Goal: Task Accomplishment & Management: Manage account settings

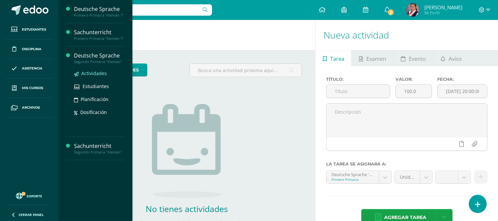
click at [88, 70] on link "Actividades" at bounding box center [99, 73] width 50 height 8
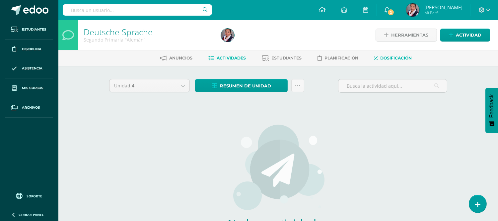
click at [395, 60] on span "Dosificación" at bounding box center [397, 57] width 32 height 5
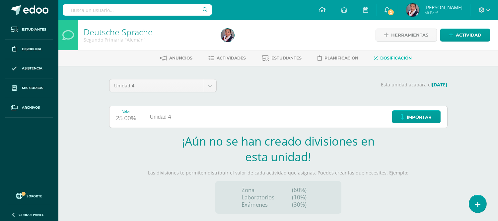
click at [261, 115] on div "Valor 25.00% Unidad 4 Importar" at bounding box center [278, 117] width 339 height 22
click at [184, 115] on div "Valor 25.00% Unidad 4 Importar" at bounding box center [278, 117] width 339 height 22
click at [178, 123] on div "Unidad 4" at bounding box center [160, 117] width 35 height 22
click at [170, 118] on div "Unidad 4" at bounding box center [160, 117] width 35 height 22
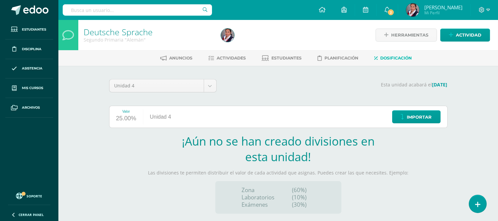
click at [170, 118] on div "Unidad 4" at bounding box center [160, 117] width 35 height 22
click at [236, 116] on div "Valor 25.00% Unidad 4 Importar" at bounding box center [278, 117] width 339 height 22
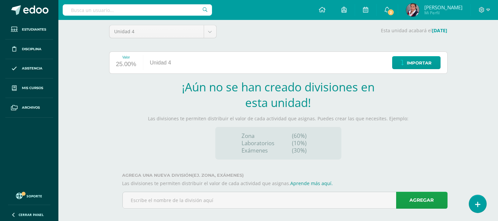
scroll to position [57, 0]
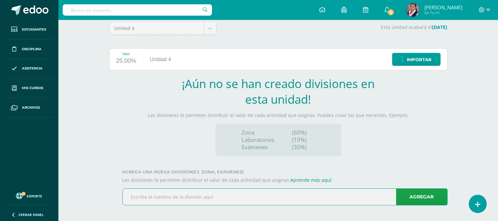
click at [286, 199] on input "text" at bounding box center [285, 197] width 325 height 16
click at [260, 198] on input "text" at bounding box center [285, 197] width 325 height 16
type input "Tareas"
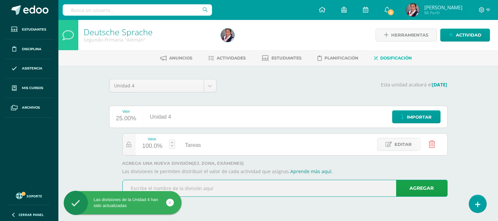
scroll to position [0, 0]
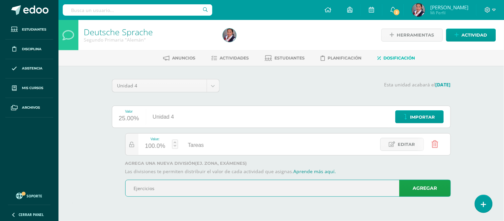
type input "Ejercicios"
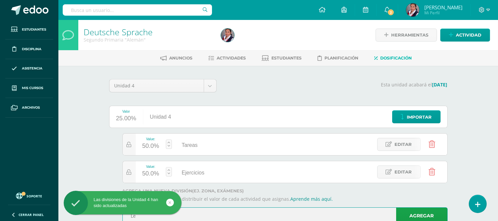
type input "L"
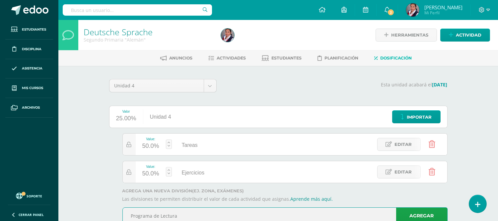
type input "Programa de Lectura"
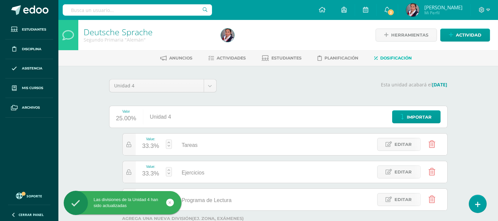
scroll to position [25, 0]
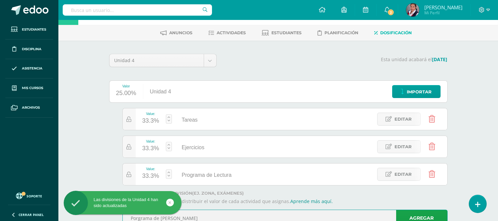
type input "Porgrama de Escucha"
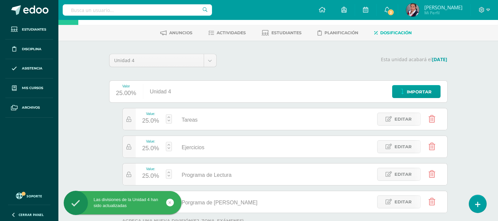
scroll to position [53, 0]
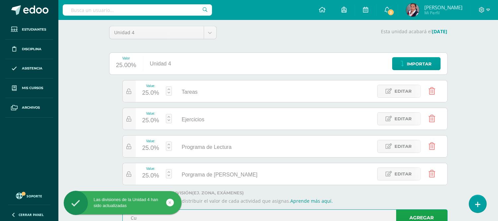
type input "C"
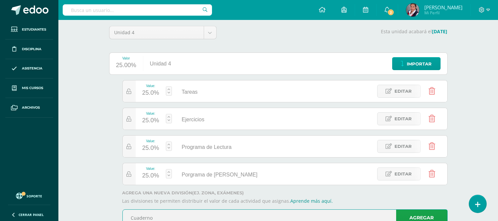
type input "Cuaderno"
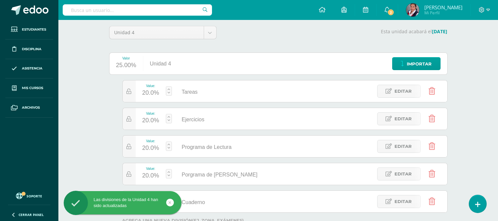
scroll to position [81, 0]
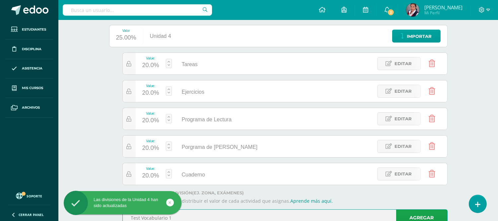
type input "Test Vocabulario 1"
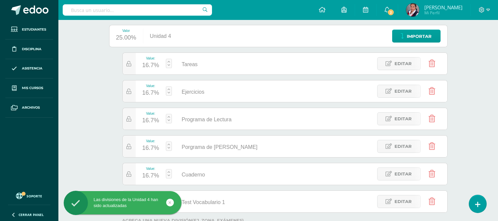
scroll to position [108, 0]
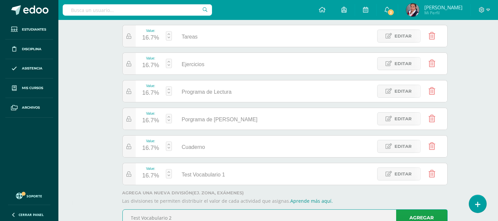
type input "Test Vocabulario 2"
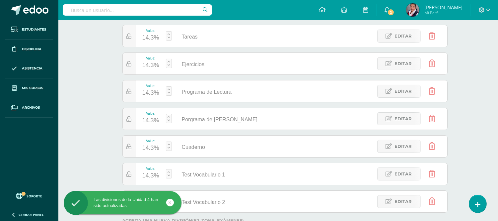
scroll to position [136, 0]
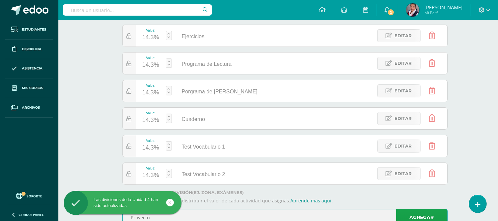
type input "Proyecto"
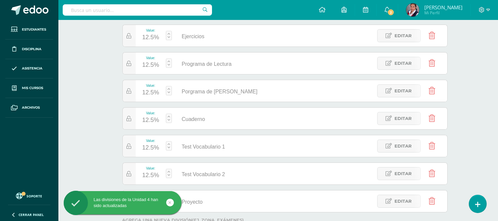
scroll to position [164, 0]
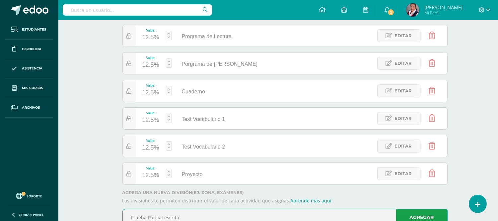
type input "Prueba Parcial escrita"
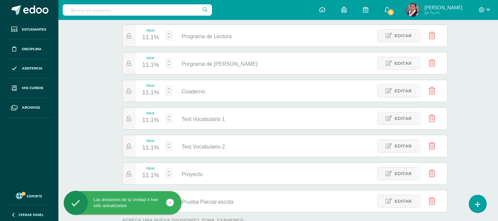
scroll to position [191, 0]
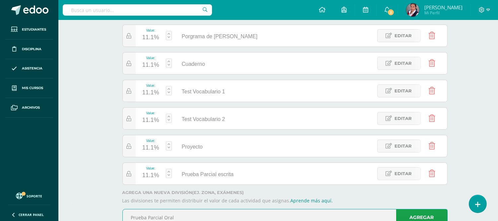
type input "Prueba Parcial Oral"
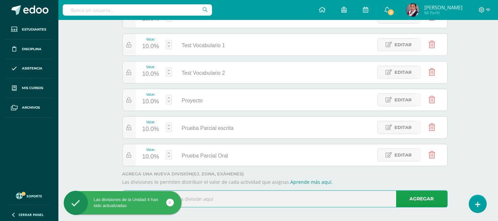
scroll to position [243, 0]
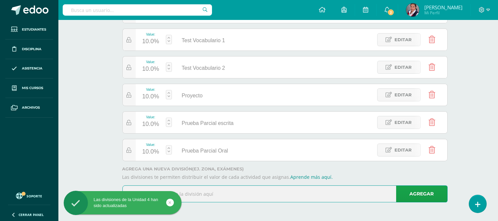
click at [276, 197] on input "text" at bounding box center [285, 194] width 325 height 16
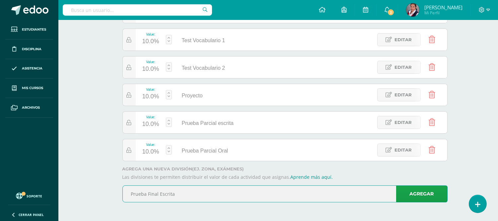
type input "Prueba Final Escrita"
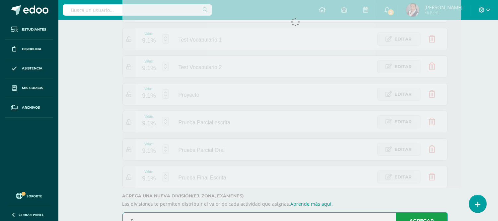
scroll to position [247, 0]
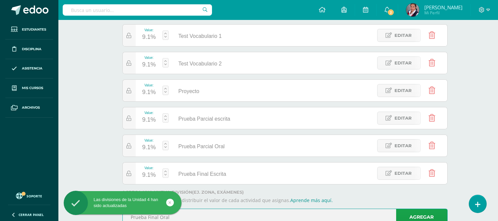
type input "Prueba Final Oral"
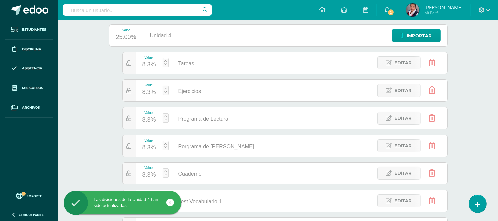
scroll to position [66, 0]
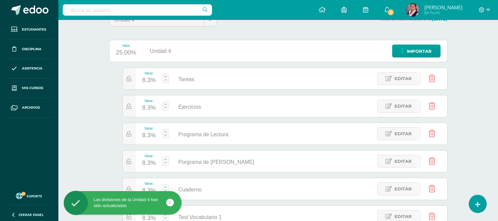
click at [147, 84] on div "8.3%" at bounding box center [149, 80] width 14 height 11
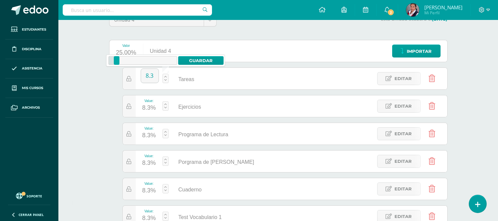
click at [147, 84] on div "8.3" at bounding box center [150, 78] width 18 height 20
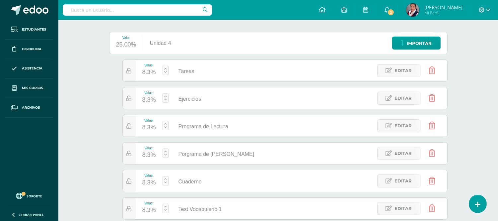
scroll to position [67, 0]
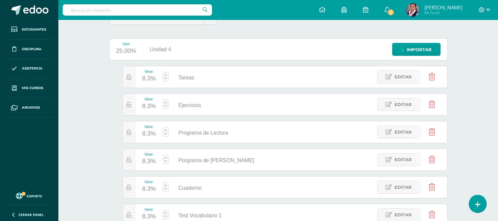
click at [148, 79] on div "8.3%" at bounding box center [149, 78] width 14 height 11
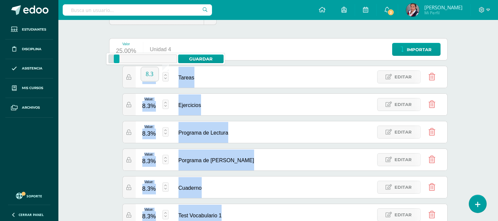
click at [148, 79] on body "Las divisiones de la Unidad 4 han sido actualizadas Las divisiones de la Unidad…" at bounding box center [249, 192] width 498 height 518
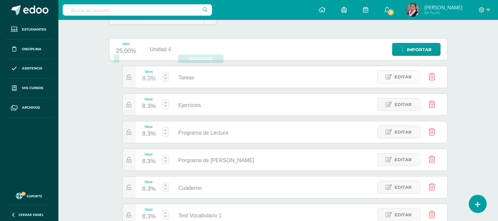
click at [386, 77] on link "Editar" at bounding box center [400, 76] width 44 height 13
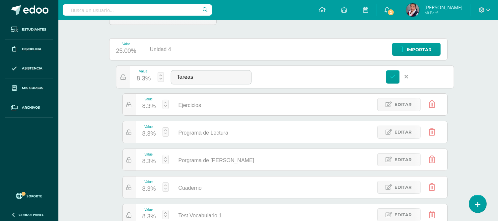
click at [142, 81] on div "8.3%" at bounding box center [143, 78] width 14 height 11
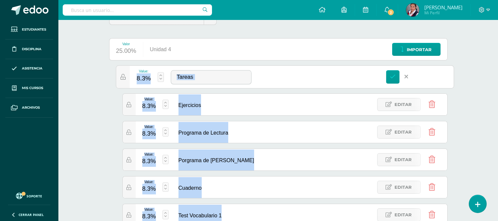
click at [142, 81] on body "Las divisiones de la Unidad 4 han sido actualizadas Las divisiones de la Unidad…" at bounding box center [249, 192] width 498 height 518
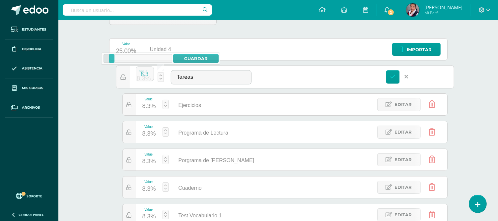
click at [139, 13] on input "text" at bounding box center [137, 9] width 149 height 11
type input "7"
click at [140, 80] on div "8.3%" at bounding box center [143, 78] width 14 height 11
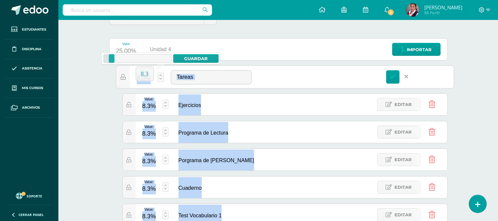
click at [140, 80] on body "Las divisiones de la Unidad 4 han sido actualizadas Las divisiones de la Unidad…" at bounding box center [249, 192] width 498 height 518
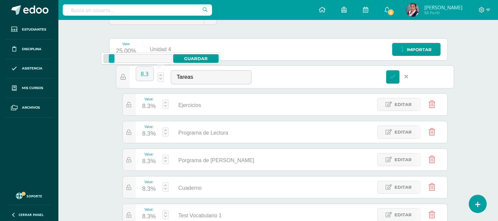
type input "5"
click at [272, 86] on div "Value: 8.3% Tareas Tareas Editar" at bounding box center [285, 76] width 338 height 23
click at [137, 78] on div "8.3%" at bounding box center [143, 78] width 14 height 11
type input "8.3"
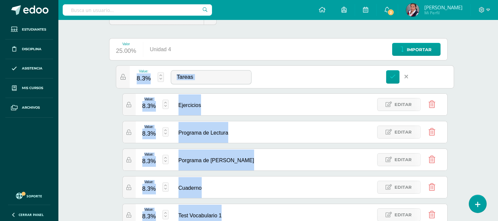
click at [137, 78] on body "Las divisiones de la Unidad 4 han sido actualizadas Las divisiones de la Unidad…" at bounding box center [249, 192] width 498 height 518
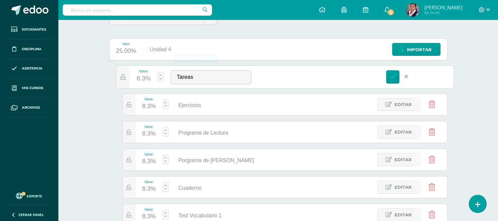
click at [151, 187] on div "8.3%" at bounding box center [149, 189] width 14 height 11
click at [151, 187] on body "Las divisiones de la Unidad 4 han sido actualizadas Las divisiones de la Unidad…" at bounding box center [249, 192] width 498 height 518
click at [151, 187] on input "8.3" at bounding box center [150, 185] width 18 height 14
type input "3"
type input "5"
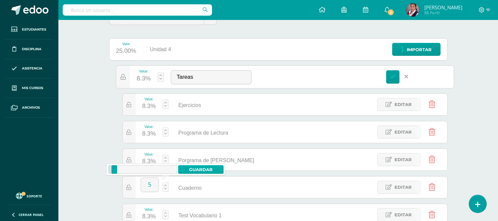
click at [207, 173] on link "Guardar" at bounding box center [200, 169] width 45 height 9
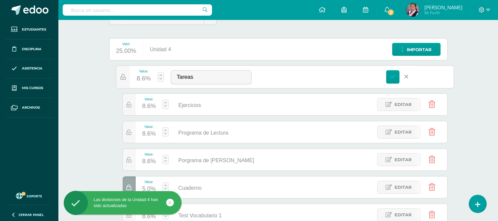
click at [133, 82] on link "Editar" at bounding box center [113, 77] width 45 height 14
click at [138, 81] on div "8.6%" at bounding box center [143, 78] width 14 height 11
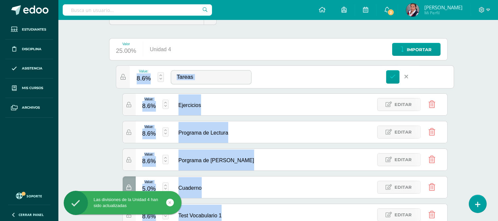
click at [138, 81] on body "Las divisiones de la Unidad 4 han sido actualizadas Las divisiones de la Unidad…" at bounding box center [249, 192] width 498 height 518
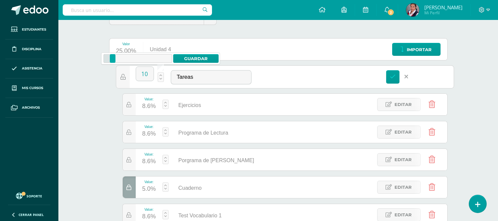
type input "10"
click at [148, 108] on div "8.6%" at bounding box center [149, 106] width 14 height 11
click at [148, 108] on body "Las divisiones de la Unidad 4 han sido actualizadas Las divisiones de la Unidad…" at bounding box center [249, 192] width 498 height 518
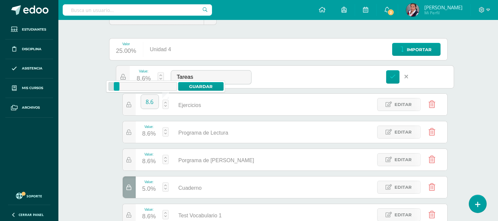
click at [148, 108] on input "8.6" at bounding box center [150, 102] width 18 height 14
type input "10"
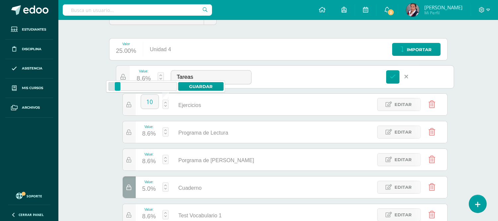
click at [149, 133] on div "8.6%" at bounding box center [149, 134] width 14 height 11
click at [149, 133] on body "Las divisiones de la Unidad 4 han sido actualizadas Las divisiones de la Unidad…" at bounding box center [249, 192] width 498 height 518
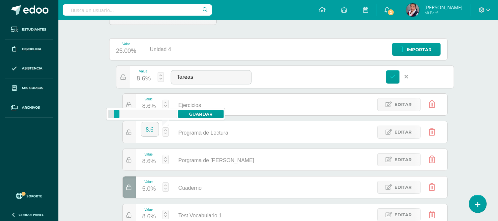
click at [149, 133] on input "8.6" at bounding box center [150, 129] width 18 height 14
type input "6"
type input "1"
click at [146, 106] on div "8.6%" at bounding box center [149, 106] width 14 height 11
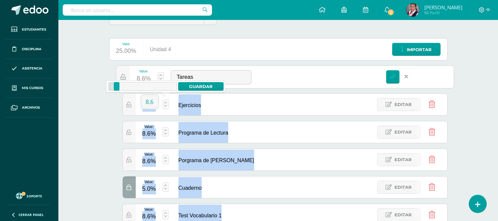
click at [146, 106] on body "Las divisiones de la Unidad 4 han sido actualizadas Las divisiones de la Unidad…" at bounding box center [249, 192] width 498 height 518
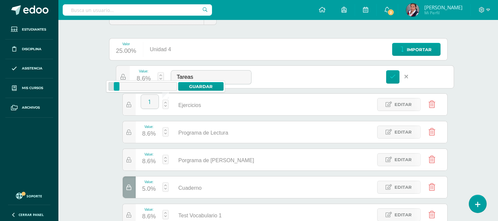
type input "1"
click at [144, 161] on div "8.6%" at bounding box center [149, 161] width 14 height 11
click at [144, 161] on body "Las divisiones de la Unidad 4 han sido actualizadas Las divisiones de la Unidad…" at bounding box center [249, 192] width 498 height 518
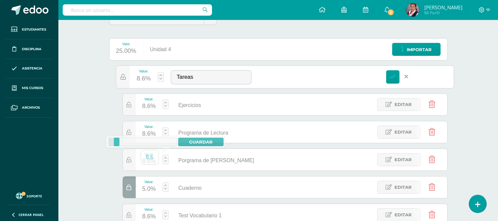
click at [144, 161] on input "8.6" at bounding box center [150, 157] width 18 height 14
type input "10"
click at [202, 141] on link "Guardar" at bounding box center [200, 141] width 45 height 9
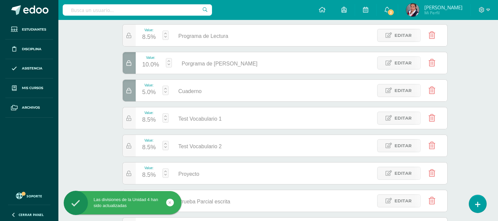
scroll to position [175, 0]
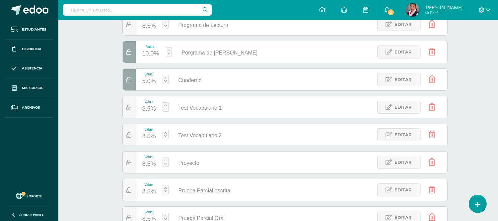
click at [145, 108] on div "8.5%" at bounding box center [149, 109] width 14 height 11
click at [145, 108] on body "Las divisiones de la Unidad 4 han sido actualizadas Las divisiones de la Unidad…" at bounding box center [249, 84] width 498 height 518
click at [145, 108] on input "8.5" at bounding box center [150, 105] width 18 height 14
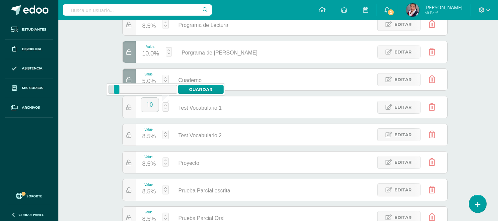
type input "10"
click at [149, 136] on div "8.5%" at bounding box center [149, 136] width 14 height 11
click at [149, 136] on body "Las divisiones de la Unidad 4 han sido actualizadas Las divisiones de la Unidad…" at bounding box center [249, 84] width 498 height 518
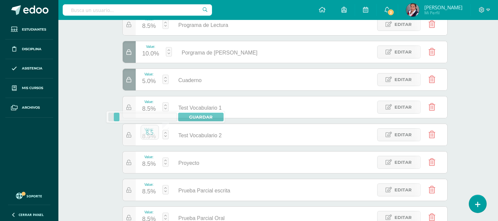
click at [149, 136] on input "8.5" at bounding box center [150, 132] width 18 height 14
type input "10"
click at [148, 163] on div "8.5%" at bounding box center [149, 164] width 14 height 11
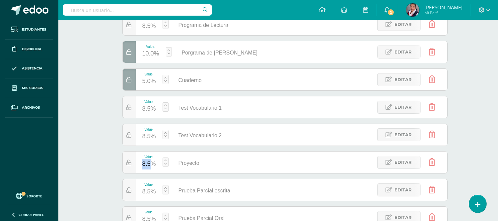
click at [148, 163] on body "Las divisiones de la Unidad 4 han sido actualizadas Las divisiones de la Unidad…" at bounding box center [249, 84] width 498 height 518
click at [148, 163] on input "8.5" at bounding box center [150, 160] width 18 height 14
type input "10"
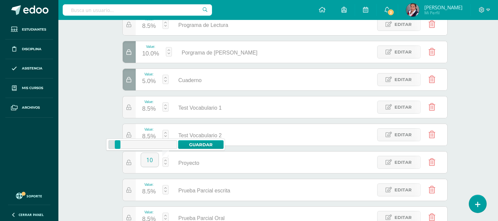
click at [147, 191] on div "8.5%" at bounding box center [149, 191] width 14 height 11
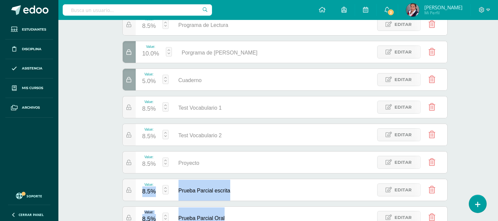
click at [147, 191] on body "Las divisiones de la Unidad 4 han sido actualizadas Las divisiones de la Unidad…" at bounding box center [249, 84] width 498 height 518
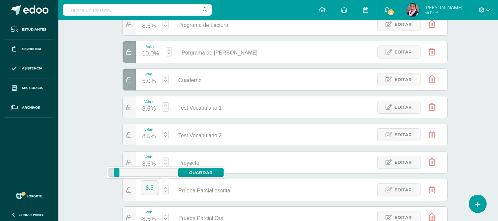
click at [147, 191] on input "8.5" at bounding box center [150, 188] width 18 height 14
type input "6"
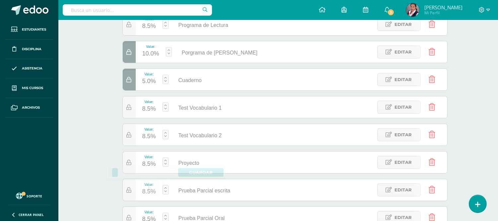
click at [147, 217] on div "8.5%" at bounding box center [149, 219] width 14 height 11
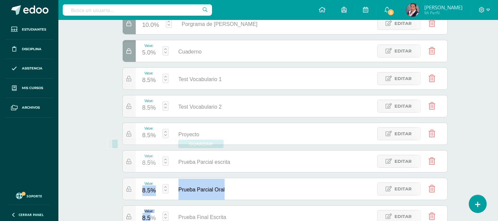
click at [147, 217] on div "Value: 8.5% Tareas Tareas Editar Value: 8.5% Ejercicios Ejercicios Editar Value…" at bounding box center [278, 92] width 339 height 325
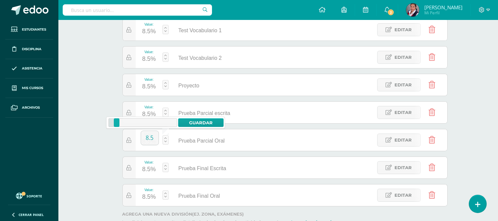
click at [147, 217] on div "Valor 25.00% Unidad 4 Importar Value: 8.5% Tareas Tareas Editar Value: 8.5% Eje…" at bounding box center [278, 52] width 339 height 399
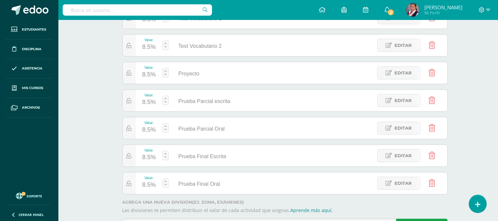
click at [147, 130] on div "8.5%" at bounding box center [149, 130] width 14 height 11
click at [147, 130] on input "8.5" at bounding box center [150, 126] width 18 height 14
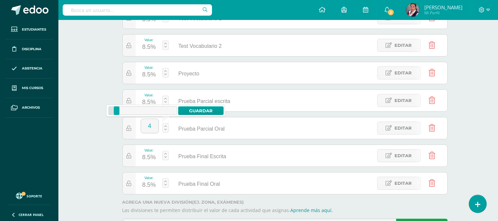
type input "4"
click at [144, 155] on div "8.5%" at bounding box center [149, 157] width 14 height 11
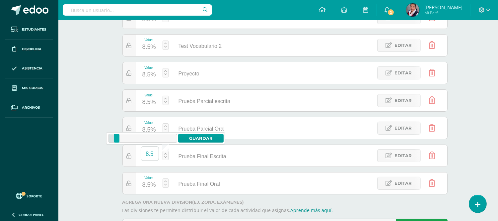
click at [144, 155] on input "8.5" at bounding box center [150, 153] width 18 height 14
type input "9"
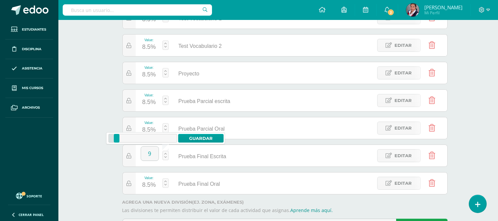
click at [148, 181] on div "8.5%" at bounding box center [149, 185] width 14 height 11
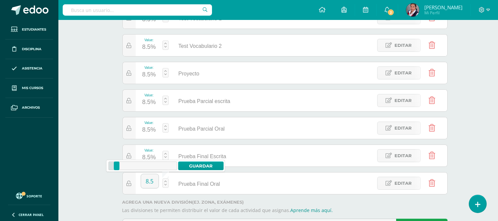
click at [148, 181] on input "8.5" at bounding box center [150, 181] width 18 height 14
type input "6"
click at [282, 111] on div "Prueba Parcial escrita" at bounding box center [283, 100] width 78 height 22
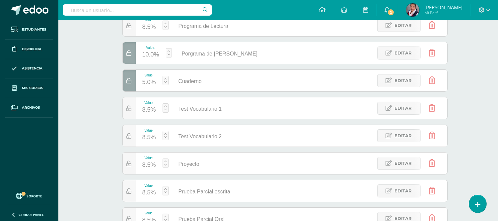
scroll to position [181, 0]
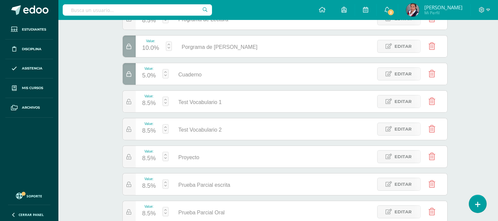
click at [146, 100] on div "8.5%" at bounding box center [149, 103] width 14 height 11
click at [146, 100] on body "Las divisiones de la Unidad 4 han sido actualizadas Las divisiones de la Unidad…" at bounding box center [249, 78] width 498 height 518
click at [146, 100] on input "8.5" at bounding box center [150, 99] width 18 height 14
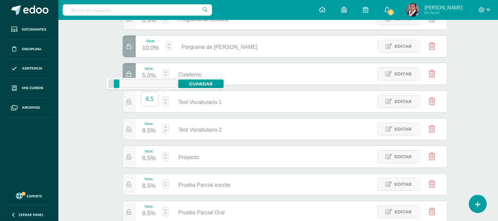
click at [146, 100] on input "8.5" at bounding box center [150, 99] width 18 height 14
type input "10"
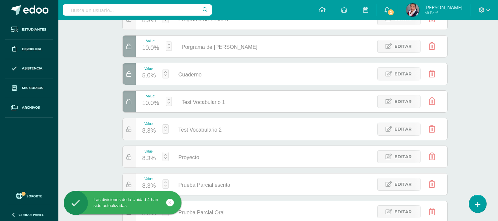
click at [147, 130] on div "8.3%" at bounding box center [149, 131] width 14 height 11
click at [147, 130] on body "Las divisiones de la Unidad 4 han sido actualizadas Las divisiones de la Unidad…" at bounding box center [249, 78] width 498 height 518
click at [147, 130] on input "8.3" at bounding box center [150, 127] width 18 height 14
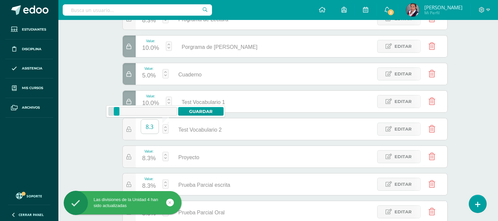
click at [147, 130] on input "8.3" at bounding box center [150, 127] width 18 height 14
type input "10"
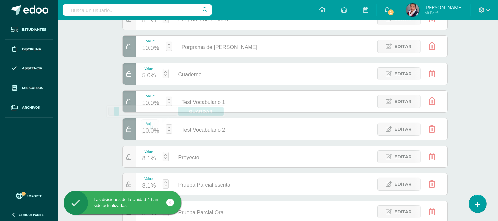
click at [147, 154] on div "8.1%" at bounding box center [149, 158] width 14 height 11
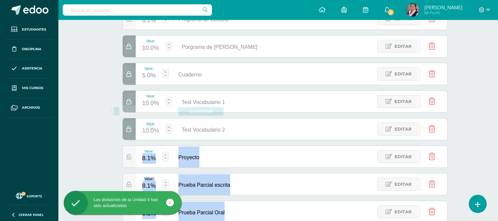
click at [147, 154] on body "Las divisiones de la Unidad 4 han sido actualizadas Las divisiones de la Unidad…" at bounding box center [249, 78] width 498 height 518
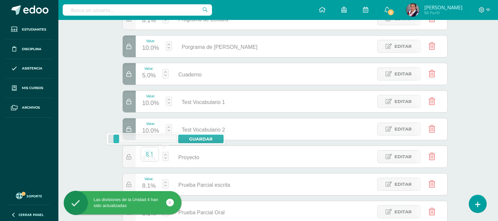
click at [147, 154] on input "8.1" at bounding box center [150, 154] width 18 height 14
type input "10"
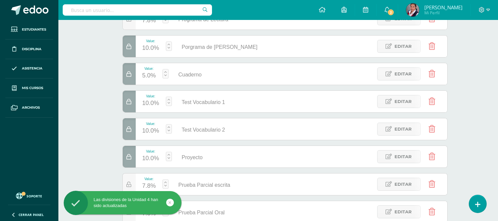
click at [148, 187] on div "7.8%" at bounding box center [149, 186] width 14 height 11
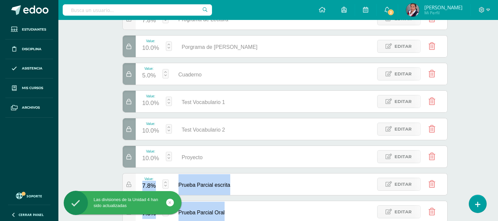
click at [148, 187] on body "Las divisiones de la Unidad 4 han sido actualizadas Las divisiones de la Unidad…" at bounding box center [249, 78] width 498 height 518
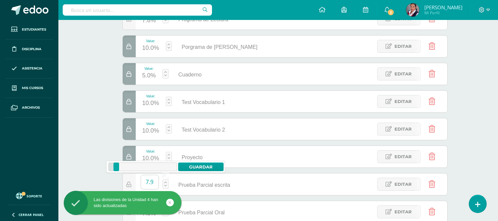
click at [148, 187] on input "7.9" at bounding box center [150, 182] width 18 height 14
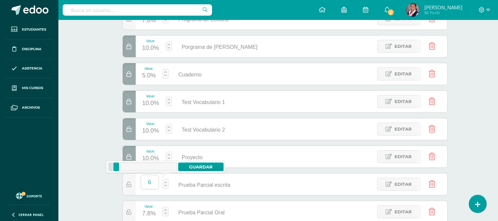
type input "6"
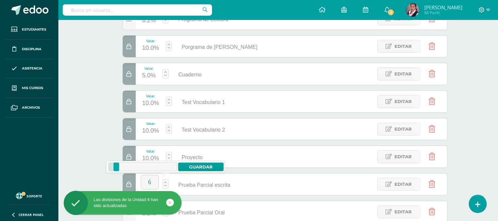
click at [150, 211] on div at bounding box center [123, 202] width 118 height 23
click at [149, 216] on div "Las divisiones de la Unidad 4 han sido actualizadas" at bounding box center [133, 204] width 121 height 26
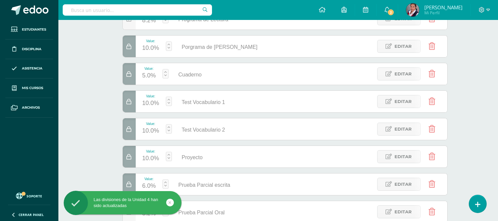
click at [149, 216] on div "Las divisiones de la Unidad 4 han sido actualizadas" at bounding box center [133, 204] width 121 height 26
drag, startPoint x: 149, startPoint y: 216, endPoint x: 146, endPoint y: 214, distance: 4.0
click at [146, 214] on div "Las divisiones de la Unidad 4 han sido actualizadas" at bounding box center [133, 204] width 121 height 26
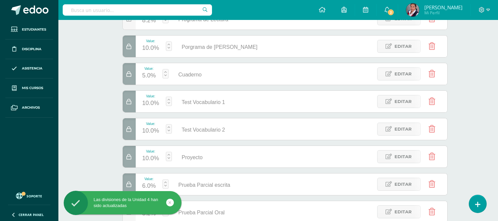
click at [146, 214] on div at bounding box center [123, 202] width 118 height 23
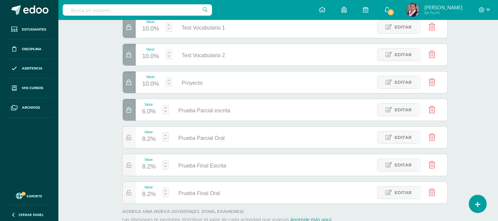
scroll to position [268, 0]
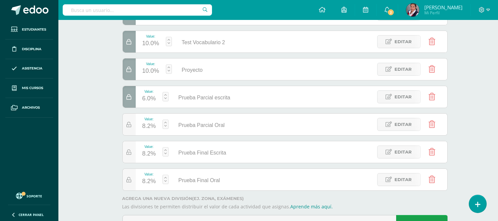
click at [144, 130] on div "8.2%" at bounding box center [149, 126] width 14 height 11
click at [144, 130] on div "8.2" at bounding box center [150, 125] width 18 height 20
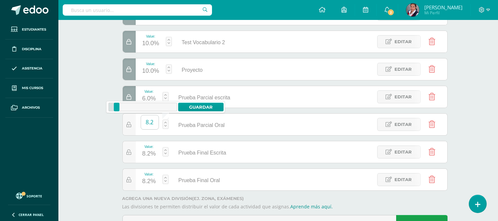
click at [151, 123] on input "8.2" at bounding box center [150, 122] width 18 height 14
type input "6"
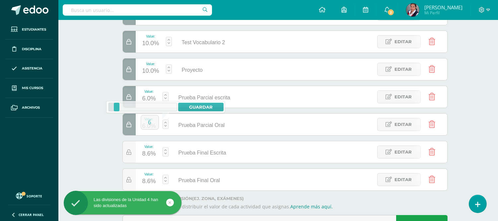
click at [148, 149] on div "8.6%" at bounding box center [149, 153] width 14 height 11
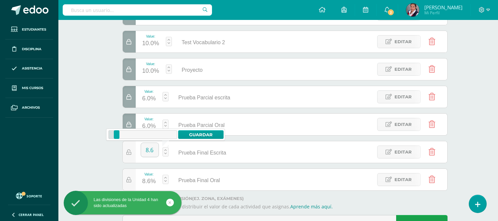
click at [148, 149] on input "8.6" at bounding box center [150, 150] width 18 height 14
type input "4"
click at [149, 180] on div "9.8%" at bounding box center [149, 181] width 14 height 11
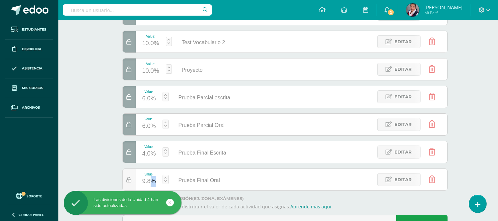
click at [149, 180] on input "9.8" at bounding box center [150, 177] width 18 height 14
type input "9"
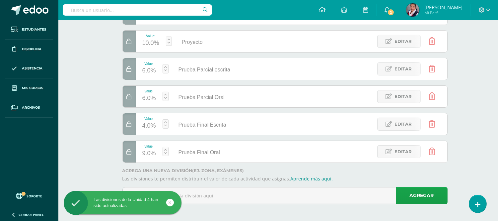
scroll to position [297, 0]
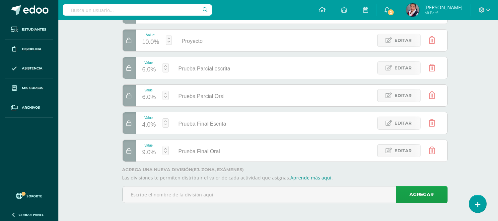
click at [148, 95] on div "6.0%" at bounding box center [149, 97] width 14 height 11
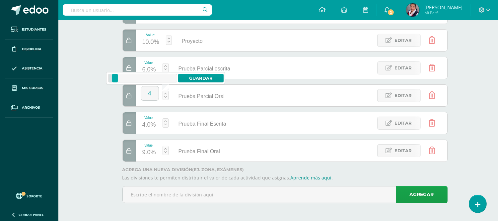
type input "4"
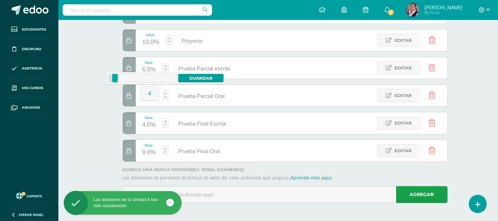
click at [144, 127] on div "4.0%" at bounding box center [149, 125] width 14 height 11
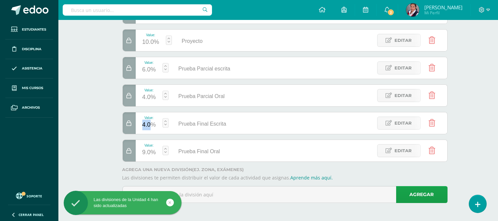
type input "9"
click at [145, 154] on div "9.0%" at bounding box center [149, 152] width 14 height 11
type input "9"
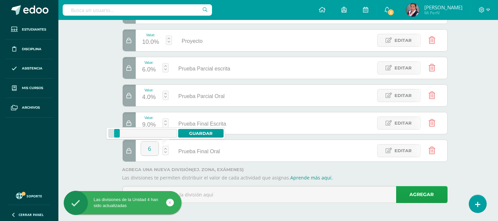
type input "6"
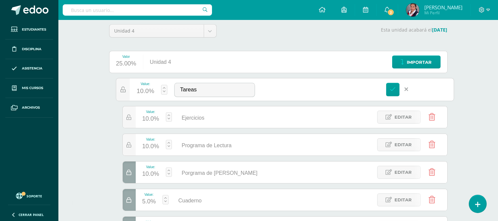
scroll to position [56, 0]
click at [291, 81] on div "Value: 10.0% Tareas Tareas Editar" at bounding box center [285, 88] width 338 height 23
click at [394, 83] on link at bounding box center [393, 89] width 14 height 14
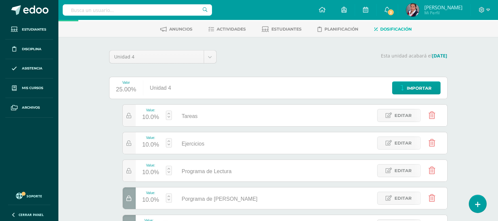
scroll to position [18, 0]
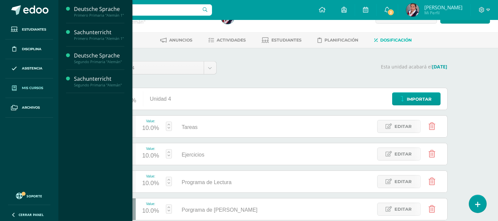
click at [35, 93] on link "Mis cursos" at bounding box center [29, 88] width 48 height 20
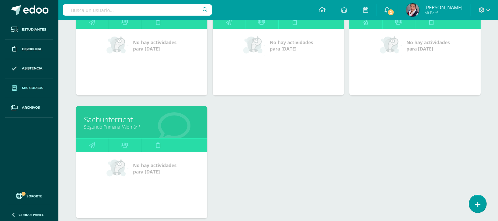
scroll to position [151, 0]
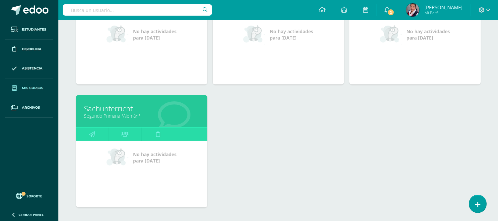
click at [114, 111] on link "Sachunterricht" at bounding box center [141, 108] width 115 height 10
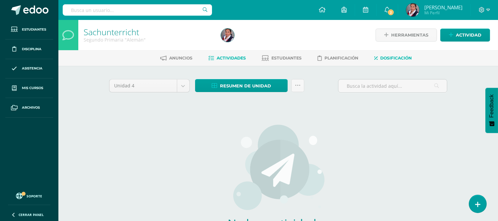
click at [391, 60] on span "Dosificación" at bounding box center [397, 57] width 32 height 5
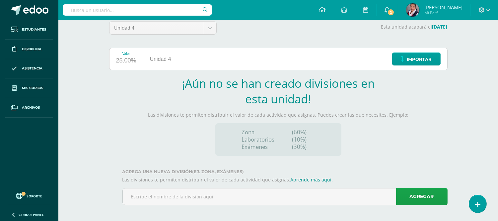
scroll to position [61, 0]
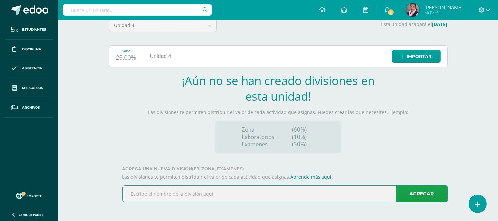
click at [216, 196] on input "text" at bounding box center [285, 194] width 325 height 16
type input "Ejercicios"
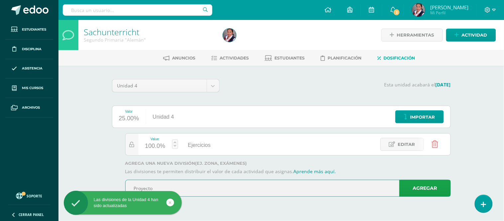
type input "Proyecto"
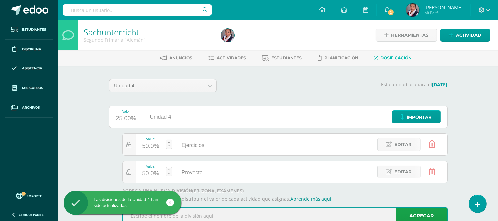
type input "V"
type input "Test de Vocaulario"
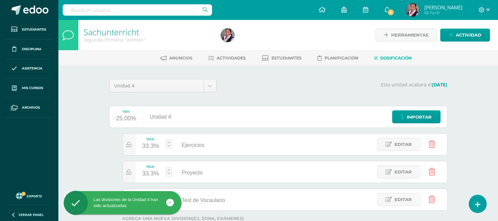
click at [287, 195] on input "Test de Vocaulario" at bounding box center [277, 199] width 77 height 13
click at [390, 202] on icon at bounding box center [389, 200] width 6 height 6
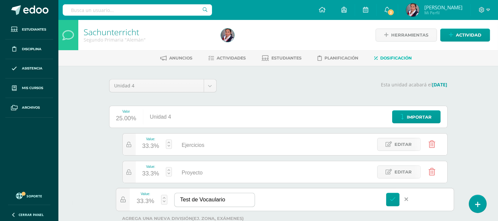
click at [235, 197] on input "Test de Vocaulario" at bounding box center [215, 200] width 80 height 14
type input "Test de Vocaulario 1"
click at [389, 194] on link at bounding box center [393, 200] width 14 height 14
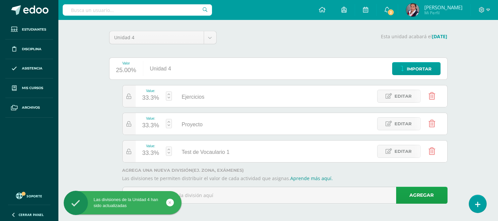
scroll to position [49, 0]
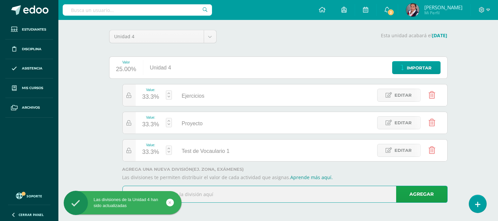
click at [270, 195] on input "text" at bounding box center [285, 194] width 325 height 16
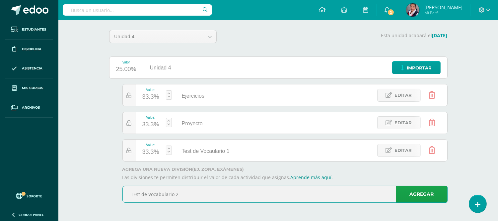
type input "TEst de Vocabulario 2"
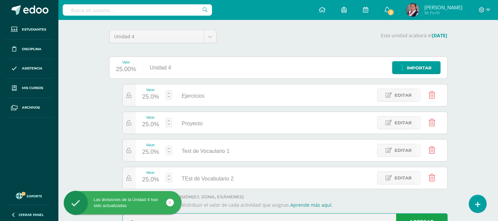
scroll to position [53, 0]
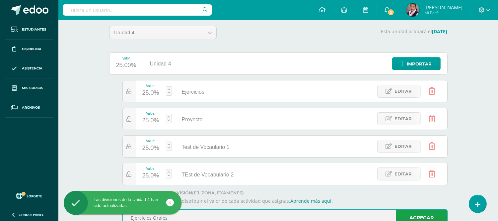
type input "Ejercicios Orales"
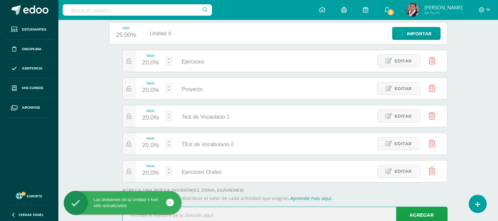
scroll to position [105, 0]
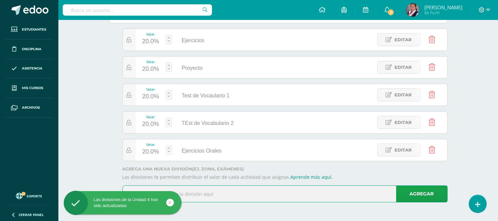
click at [276, 195] on input "text" at bounding box center [285, 194] width 325 height 16
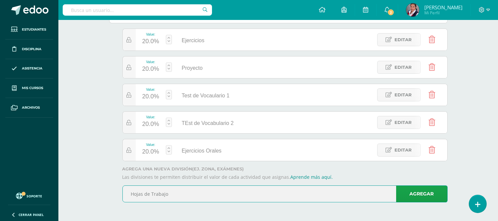
type input "Hojas de Trabajo"
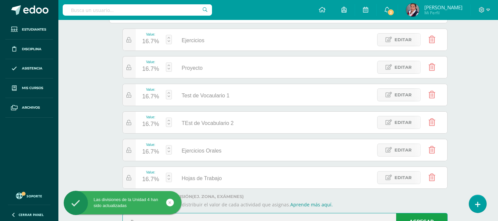
scroll to position [108, 0]
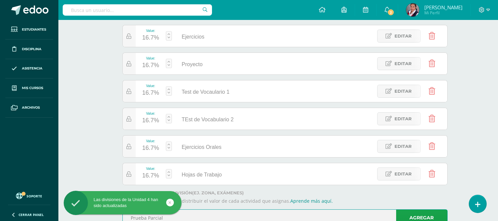
type input "Prueba Parcial"
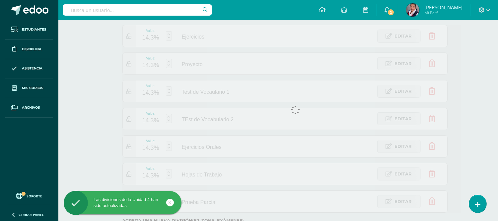
scroll to position [136, 0]
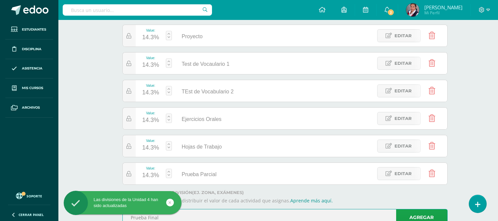
type input "Prueba Final"
click at [110, 125] on div "Value: 14.3% Ejercicios Ejercicios Editar Value: 14.3% Proyecto Proyecto Editar…" at bounding box center [278, 91] width 339 height 188
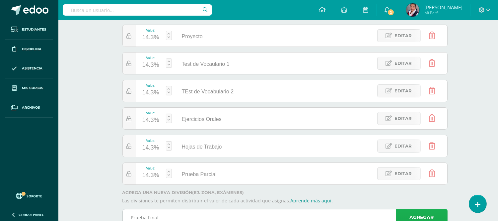
click at [428, 215] on link "Agregar" at bounding box center [421, 217] width 51 height 17
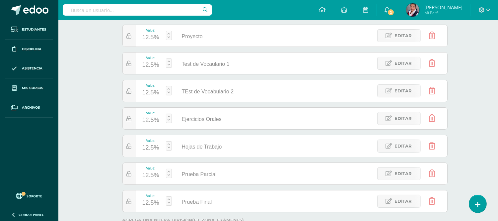
click at [146, 67] on div "12.5%" at bounding box center [150, 65] width 17 height 11
click at [146, 67] on body "Las divisiones de la Unidad 4 han sido actualizadas Las divisiones de la Unidad…" at bounding box center [249, 68] width 498 height 408
click at [146, 67] on input "12.5" at bounding box center [153, 60] width 18 height 14
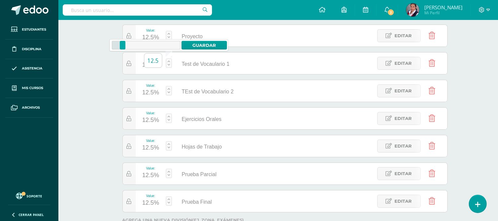
click at [146, 67] on input "12.5" at bounding box center [153, 60] width 18 height 14
type input "10"
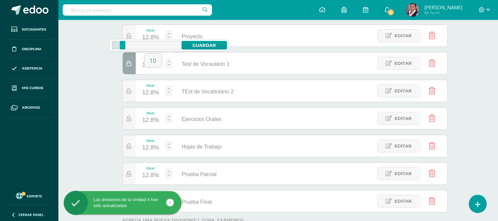
click at [147, 93] on div "12.8%" at bounding box center [150, 92] width 17 height 11
click at [147, 93] on body "Las divisiones de la Unidad 4 han sido actualizadas Las divisiones de la Unidad…" at bounding box center [249, 68] width 498 height 408
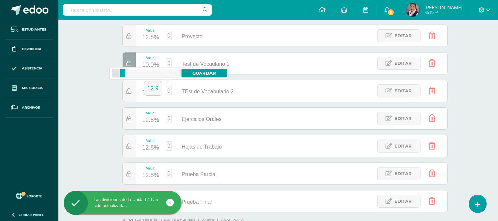
click at [147, 93] on input "12.9" at bounding box center [153, 88] width 18 height 14
type input "10"
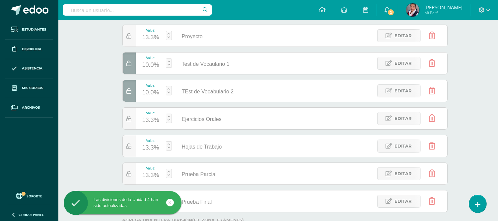
click at [148, 119] on div "13.3%" at bounding box center [150, 120] width 17 height 11
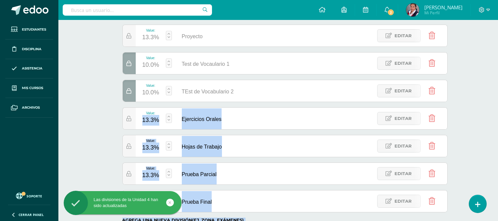
click at [148, 119] on body "Las divisiones de la Unidad 4 han sido actualizadas Las divisiones de la Unidad…" at bounding box center [249, 68] width 498 height 408
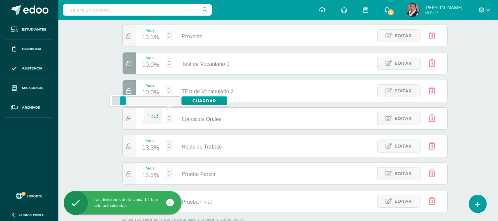
click at [148, 119] on input "13.3" at bounding box center [153, 116] width 18 height 14
type input "10"
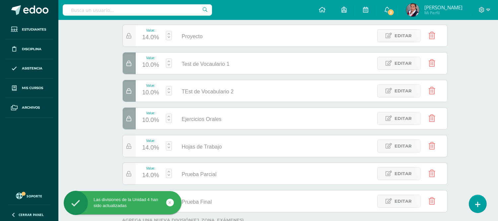
click at [145, 150] on div "14.0%" at bounding box center [150, 147] width 17 height 11
click at [145, 150] on body "Las divisiones de la Unidad 4 han sido actualizadas Las divisiones de la Unidad…" at bounding box center [249, 68] width 498 height 408
click at [145, 150] on input "14" at bounding box center [153, 143] width 18 height 14
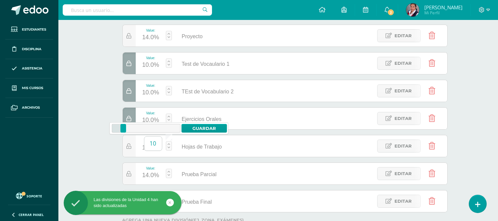
type input "10"
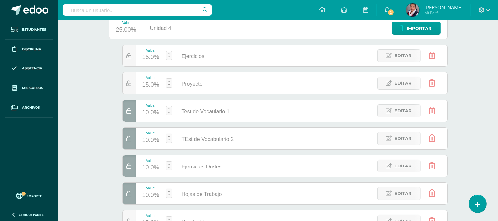
scroll to position [37, 0]
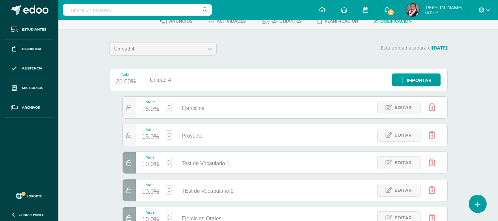
click at [151, 109] on div "15.0%" at bounding box center [150, 109] width 17 height 11
click at [151, 109] on body "Las divisiones de la Unidad 4 han sido actualizadas Las divisiones de la Unidad…" at bounding box center [249, 167] width 498 height 408
click at [151, 109] on input "15" at bounding box center [153, 105] width 18 height 14
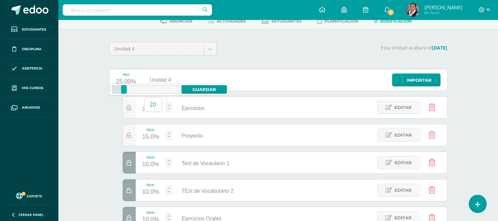
type input "20"
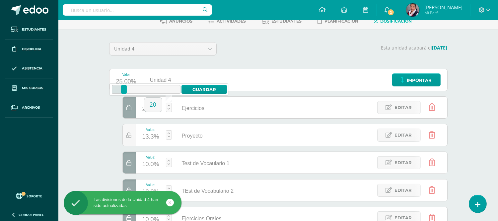
click at [145, 137] on div "13.3%" at bounding box center [150, 137] width 17 height 11
click at [145, 137] on body "Las divisiones de la Unidad 4 han sido actualizadas Las divisiones de la Unidad…" at bounding box center [249, 167] width 498 height 408
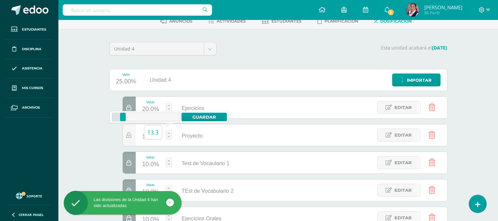
click at [145, 137] on input "13.3" at bounding box center [153, 132] width 18 height 14
type input "10"
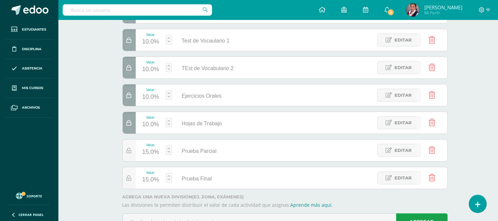
scroll to position [164, 0]
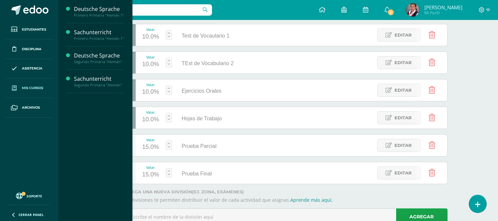
click at [33, 86] on span "Mis cursos" at bounding box center [32, 87] width 21 height 5
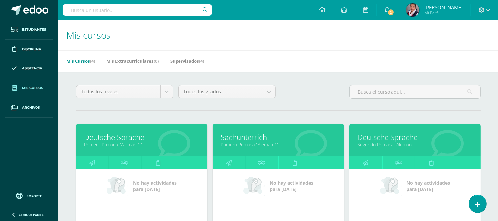
click at [120, 144] on link "Primero Primaria "Alemán 1"" at bounding box center [141, 144] width 115 height 6
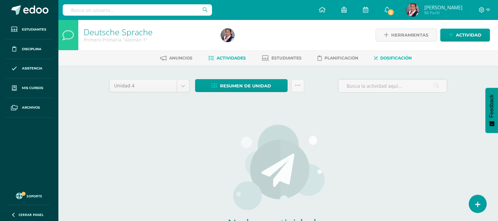
click at [404, 55] on span "Dosificación" at bounding box center [397, 57] width 32 height 5
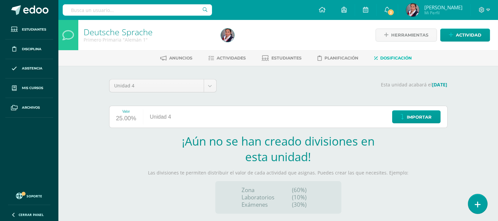
click at [470, 206] on link at bounding box center [478, 203] width 19 height 19
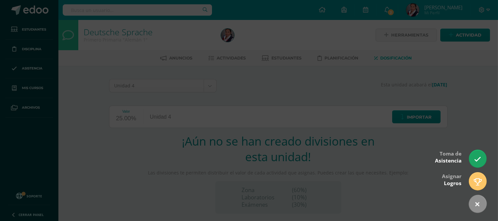
click at [416, 140] on div at bounding box center [249, 110] width 498 height 221
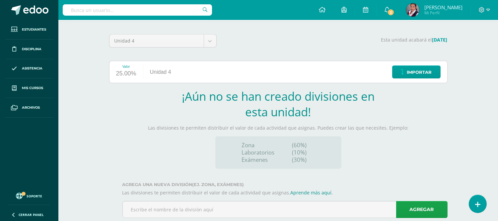
scroll to position [61, 0]
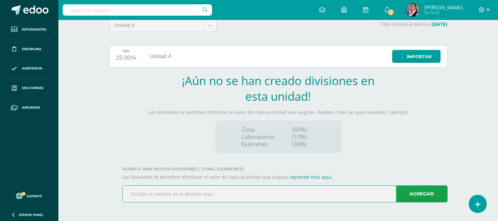
click at [254, 197] on input "text" at bounding box center [285, 194] width 325 height 16
type input "Tareas"
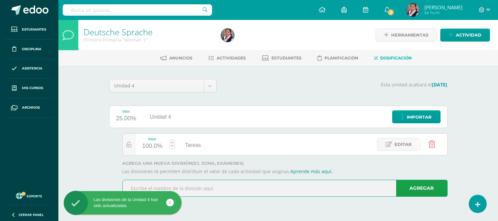
scroll to position [0, 0]
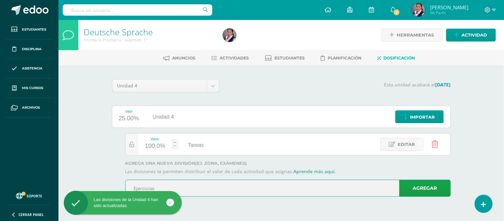
type input "Ejercicios"
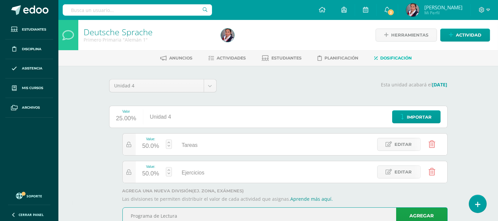
type input "Programa de Lectura"
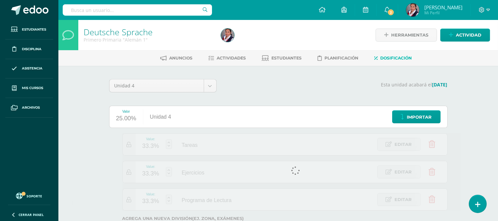
scroll to position [25, 0]
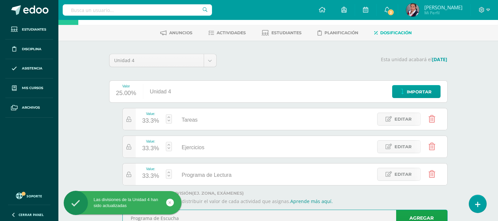
type input "Programa de Escucha"
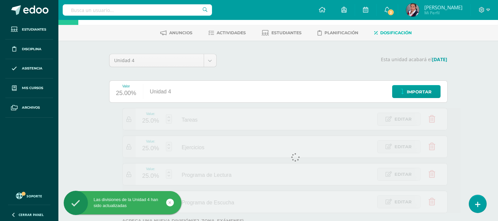
scroll to position [53, 0]
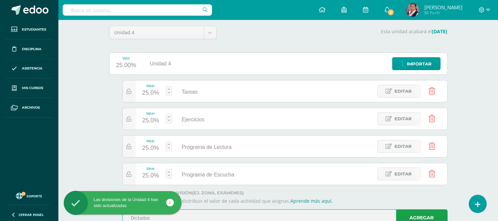
type input "Dictados"
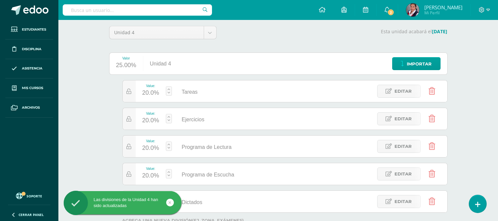
scroll to position [81, 0]
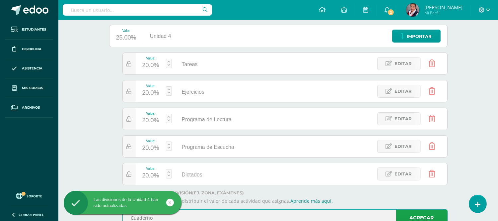
type input "Cuaderno"
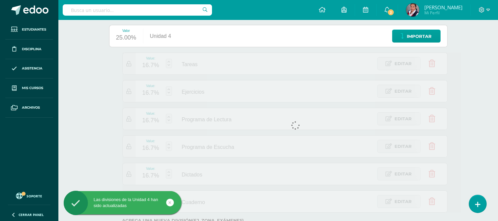
scroll to position [108, 0]
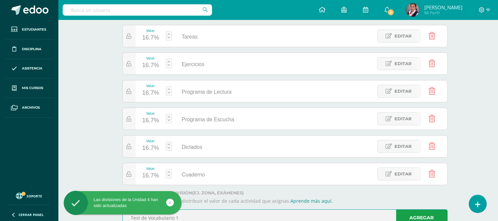
type input "Test de Vocabulario 1"
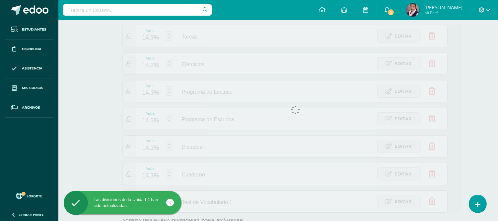
scroll to position [136, 0]
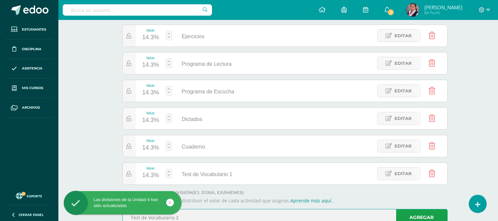
type input "Test de Vocabulario 2"
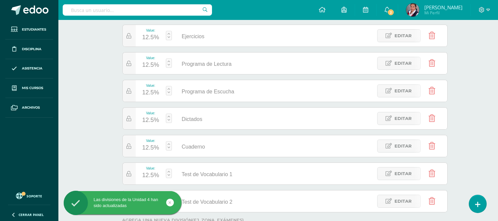
scroll to position [164, 0]
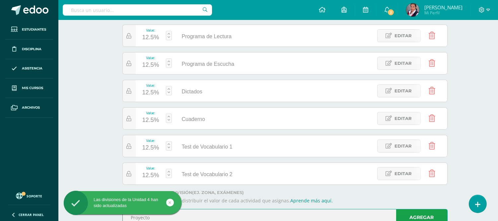
type input "Proyecto"
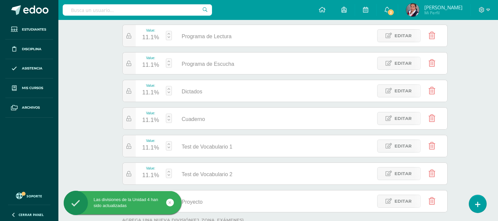
scroll to position [191, 0]
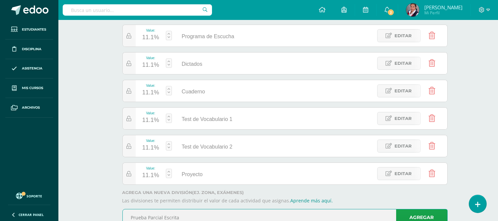
type input "Prueba Parcial Escrita"
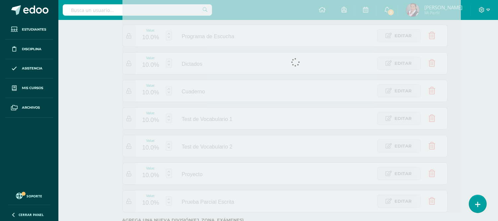
scroll to position [219, 0]
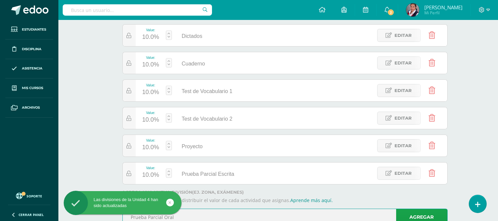
type input "Prueba Parcial Oral"
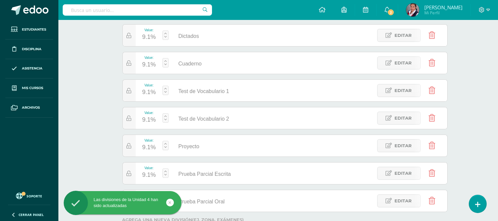
scroll to position [247, 0]
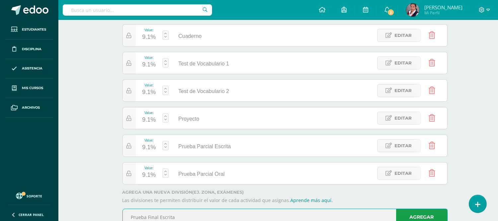
type input "Prueba Final Escrita"
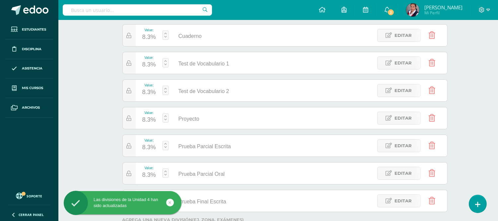
scroll to position [274, 0]
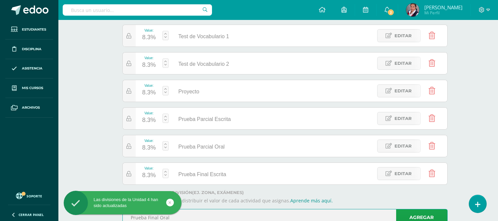
type input "Prueba Final Oral"
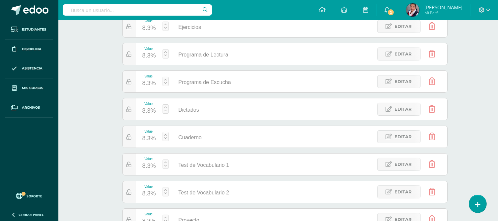
scroll to position [147, 0]
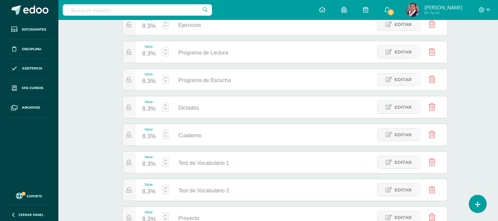
click at [149, 138] on div "8.3%" at bounding box center [149, 136] width 14 height 11
click at [149, 138] on body "Las divisiones de la Unidad 4 han sido actualizadas Las divisiones de la Unidad…" at bounding box center [249, 112] width 498 height 518
click at [149, 138] on input "8.3" at bounding box center [150, 132] width 18 height 14
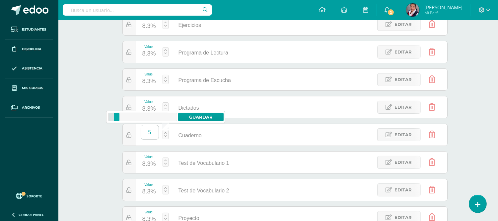
type input "5"
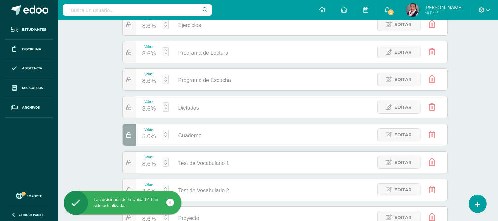
click at [147, 165] on div "8.6%" at bounding box center [149, 164] width 14 height 11
click at [147, 165] on body "Las divisiones de la Unidad 4 han sido actualizadas Las divisiones de la Unidad…" at bounding box center [249, 112] width 498 height 518
click at [147, 165] on input "8.6" at bounding box center [150, 160] width 18 height 14
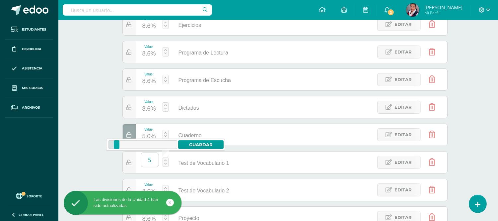
type input "5"
click at [148, 189] on div "9.0%" at bounding box center [149, 191] width 14 height 11
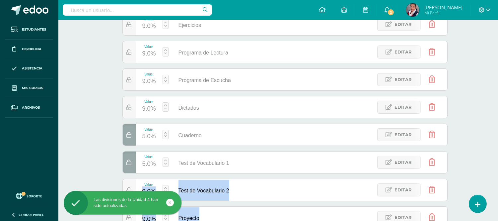
click at [148, 189] on body "Las divisiones de la Unidad 4 han sido actualizadas Las divisiones de la Unidad…" at bounding box center [249, 112] width 498 height 518
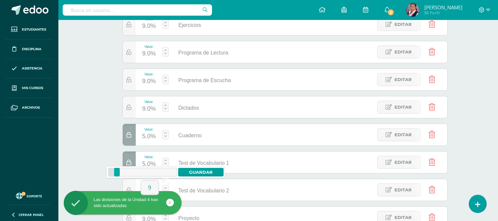
click at [148, 189] on input "9" at bounding box center [150, 187] width 18 height 14
type input "5"
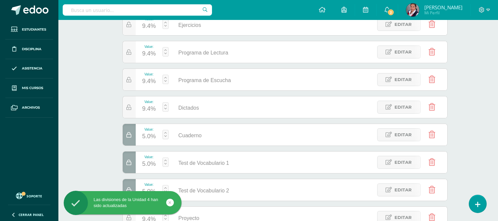
scroll to position [0, 0]
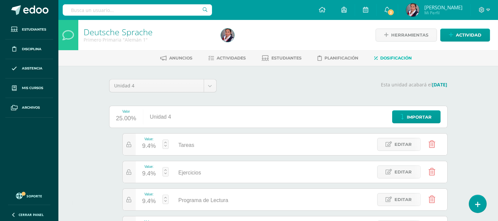
click at [145, 143] on div "9.4%" at bounding box center [149, 146] width 14 height 11
click at [145, 143] on input "9.4" at bounding box center [150, 141] width 18 height 14
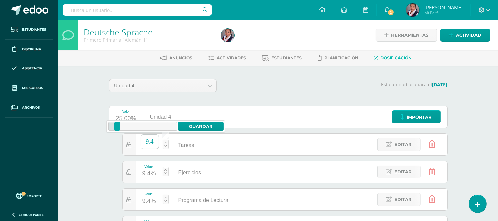
click at [145, 143] on input "9.4" at bounding box center [150, 141] width 18 height 14
type input "10"
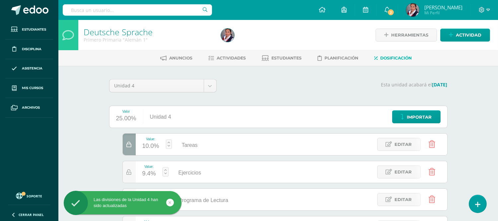
click at [145, 173] on div "9.4%" at bounding box center [149, 173] width 14 height 11
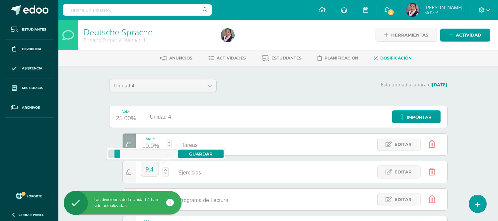
click at [145, 173] on input "9.4" at bounding box center [150, 169] width 18 height 14
type input "10"
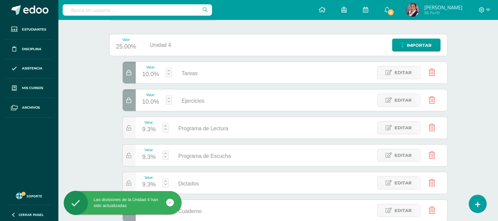
scroll to position [75, 0]
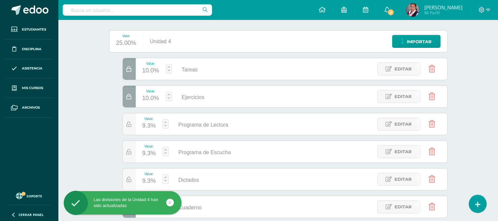
click at [149, 126] on div "9.3%" at bounding box center [149, 126] width 14 height 11
click at [149, 126] on body "Las divisiones de la Unidad 4 han sido actualizadas Las divisiones de la Unidad…" at bounding box center [249, 184] width 498 height 518
click at [149, 126] on input "9.3" at bounding box center [150, 121] width 18 height 14
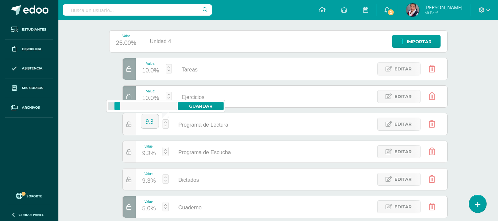
click at [149, 126] on input "9.3" at bounding box center [150, 121] width 18 height 14
type input "10"
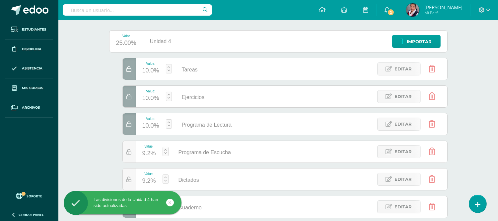
click at [145, 156] on div "9.2%" at bounding box center [149, 153] width 14 height 11
click at [145, 156] on body "Las divisiones de la Unidad 4 han sido actualizadas Las divisiones de la Unidad…" at bounding box center [249, 184] width 498 height 518
click at [145, 156] on div "9.2" at bounding box center [150, 149] width 18 height 15
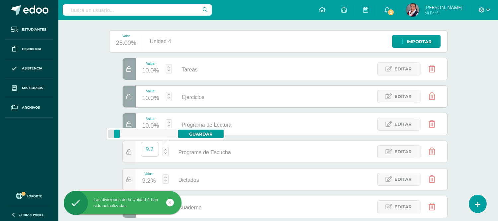
click at [145, 156] on div "9.2" at bounding box center [150, 149] width 18 height 15
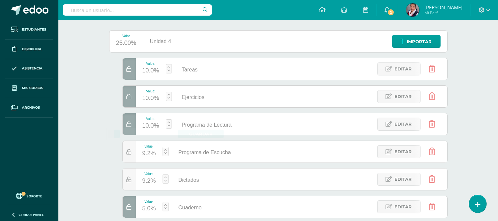
click at [146, 184] on div "9.2%" at bounding box center [149, 181] width 14 height 11
click at [146, 184] on body "Las divisiones de la Unidad 4 han sido actualizadas Las divisiones de la Unidad…" at bounding box center [249, 184] width 498 height 518
click at [146, 184] on div "9.2" at bounding box center [150, 179] width 18 height 20
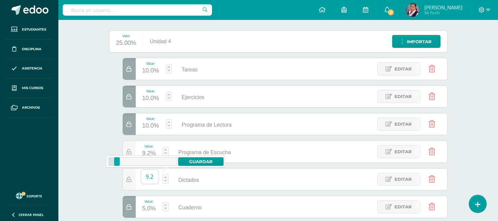
click at [150, 175] on input "9.2" at bounding box center [150, 177] width 18 height 14
click at [268, 157] on input "Programa de Escucha" at bounding box center [283, 151] width 77 height 13
click at [143, 153] on div "9.2%" at bounding box center [149, 153] width 14 height 11
click at [143, 153] on body "Las divisiones de la Unidad 4 han sido actualizadas Las divisiones de la Unidad…" at bounding box center [249, 184] width 498 height 518
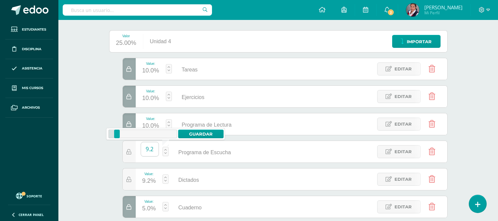
click at [143, 153] on input "9.2" at bounding box center [150, 149] width 18 height 14
type input "10"
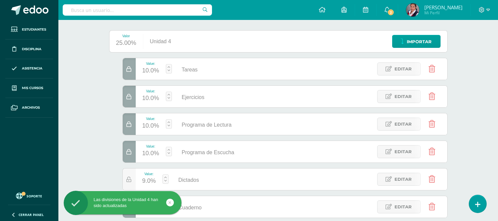
click at [145, 182] on div "9.0%" at bounding box center [149, 181] width 14 height 11
click at [145, 182] on body "Las divisiones de la Unidad 4 han sido actualizadas Las divisiones de la Unidad…" at bounding box center [249, 184] width 498 height 518
click at [145, 182] on input "9" at bounding box center [150, 177] width 18 height 14
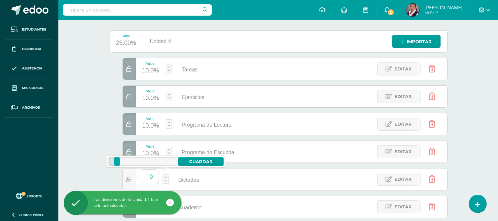
type input "10"
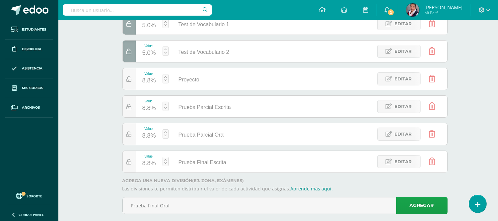
scroll to position [288, 0]
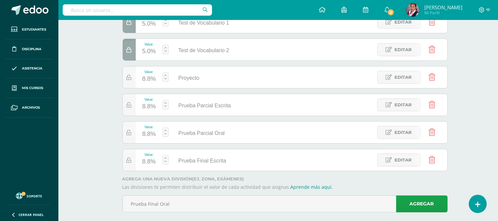
click at [145, 109] on div "8.8%" at bounding box center [149, 106] width 14 height 11
click at [145, 77] on div "8.8%" at bounding box center [149, 79] width 14 height 11
click at [145, 77] on input "8.8" at bounding box center [150, 75] width 18 height 14
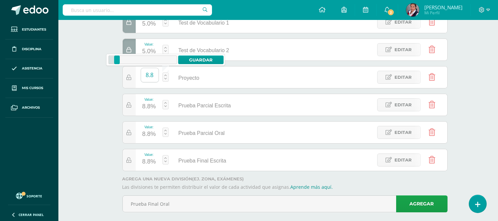
click at [145, 77] on input "8.8" at bounding box center [150, 75] width 18 height 14
type input "10"
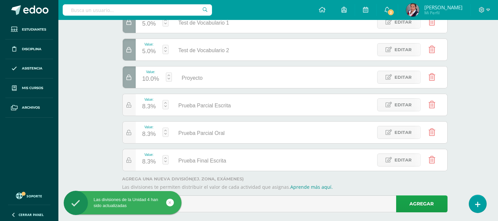
click at [147, 107] on div "8.3%" at bounding box center [149, 106] width 14 height 11
click at [147, 107] on input "8.3" at bounding box center [150, 103] width 18 height 14
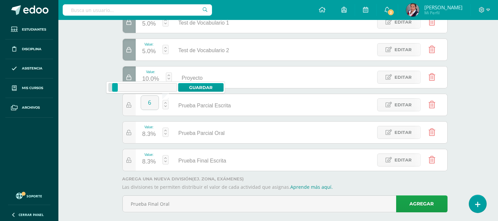
type input "6"
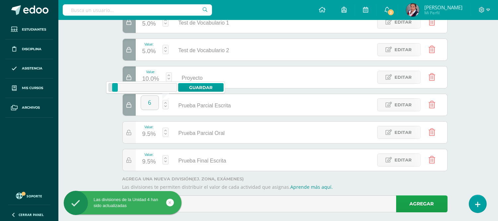
click at [147, 136] on div "9.5%" at bounding box center [149, 134] width 14 height 11
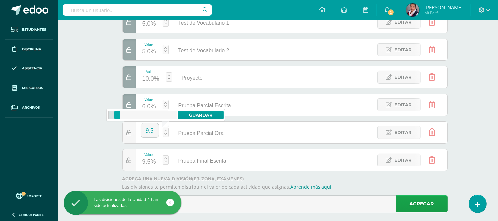
click at [147, 136] on input "9.5" at bounding box center [150, 130] width 18 height 14
type input "4"
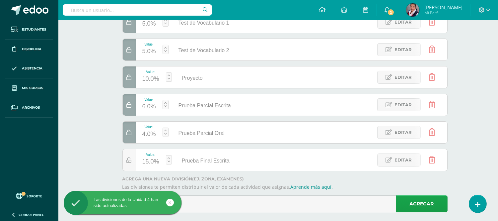
click at [148, 162] on div "15.0%" at bounding box center [150, 161] width 17 height 11
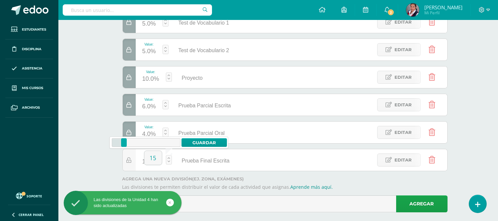
click at [148, 162] on input "15" at bounding box center [153, 158] width 18 height 14
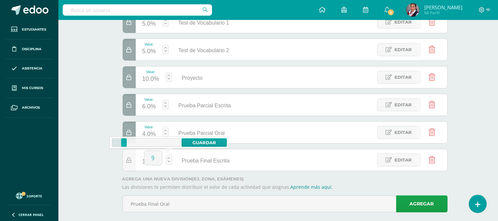
click at [261, 167] on div "Prueba Final Escrita" at bounding box center [282, 160] width 78 height 22
click at [150, 164] on div "15.0%" at bounding box center [150, 161] width 17 height 11
click at [150, 164] on input "15" at bounding box center [153, 158] width 18 height 14
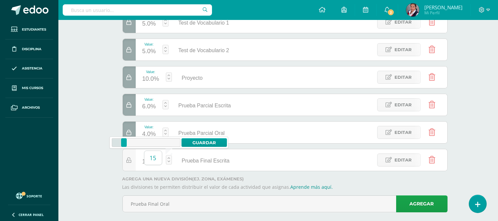
click at [150, 164] on input "15" at bounding box center [153, 158] width 18 height 14
type input "9"
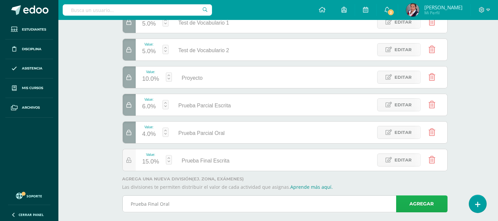
click at [421, 207] on link "Agregar" at bounding box center [421, 203] width 51 height 17
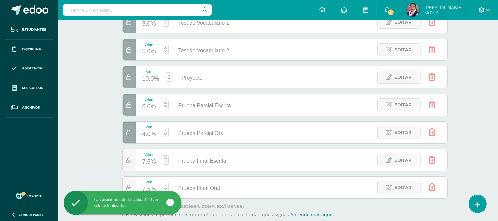
click at [147, 161] on div "7.5%" at bounding box center [149, 161] width 14 height 11
click at [147, 161] on input "7.5" at bounding box center [150, 158] width 18 height 14
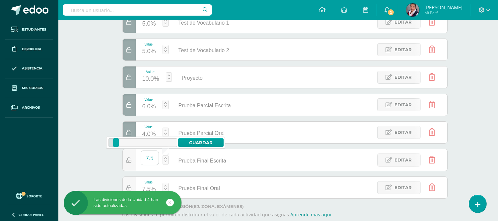
click at [147, 161] on input "7.5" at bounding box center [150, 158] width 18 height 14
type input "9"
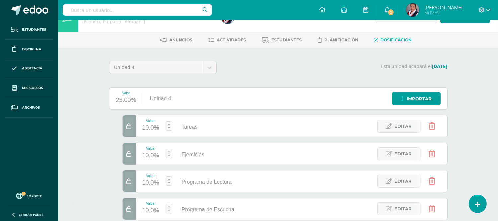
scroll to position [0, 0]
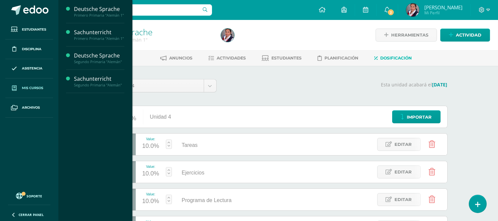
click at [32, 85] on span "Mis cursos" at bounding box center [32, 87] width 21 height 5
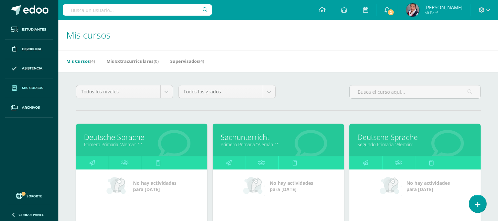
click at [257, 139] on link "Sachunterricht" at bounding box center [278, 137] width 115 height 10
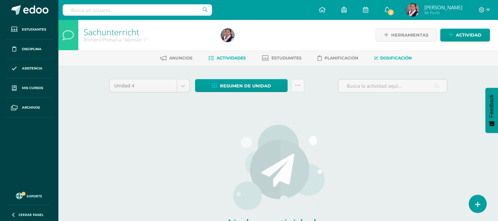
click at [395, 60] on link "Dosificación" at bounding box center [394, 58] width 38 height 11
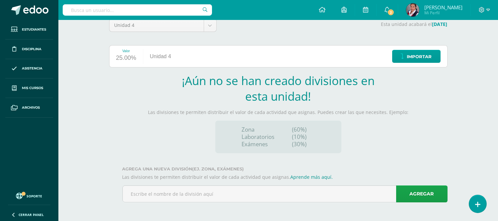
scroll to position [61, 0]
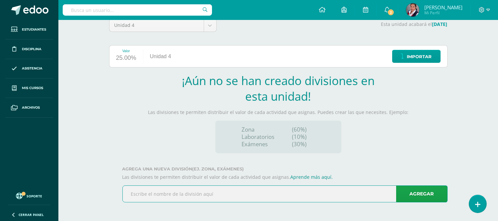
click at [209, 199] on input "text" at bounding box center [285, 194] width 325 height 16
type input "Ejercicios"
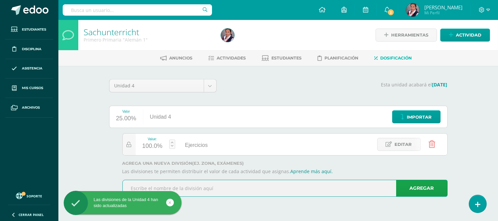
scroll to position [0, 0]
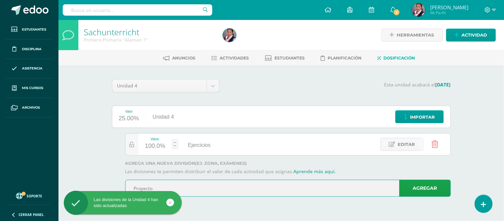
type input "Proyecto"
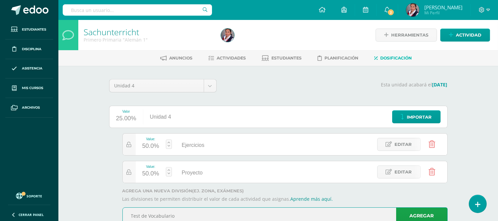
click at [140, 216] on input "Test de Vocabulario" at bounding box center [285, 216] width 325 height 16
click at [188, 214] on input "Tests de Vocabulario" at bounding box center [285, 216] width 325 height 16
type input "Tests de Vocabulario"
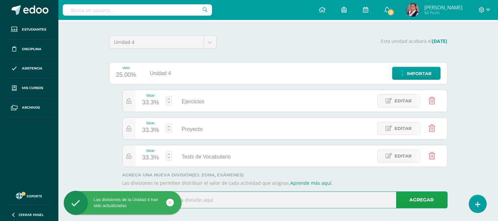
scroll to position [49, 0]
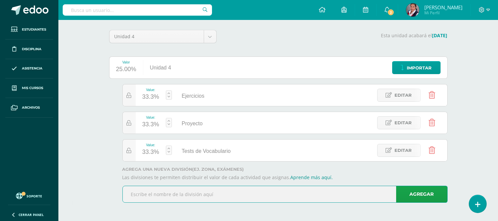
click at [291, 196] on input "text" at bounding box center [285, 194] width 325 height 16
type input "Ejercicios Orales"
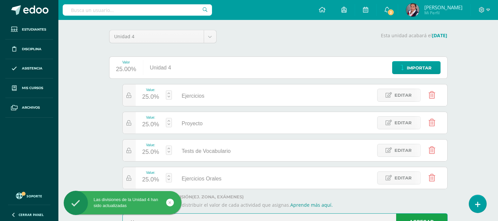
scroll to position [53, 0]
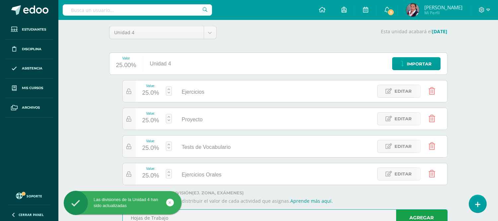
type input "Hojas de Trabajo"
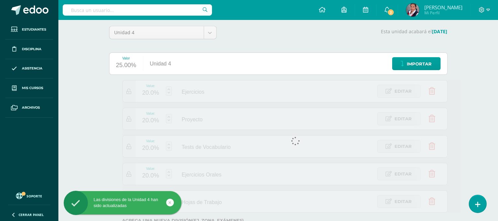
scroll to position [81, 0]
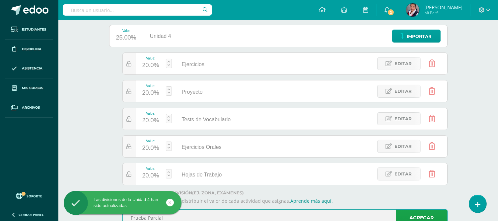
type input "Prueba Parcial"
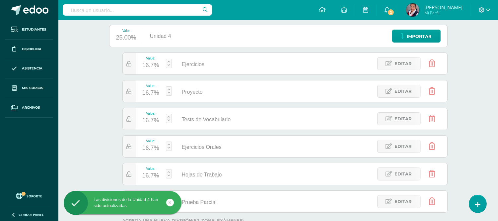
scroll to position [108, 0]
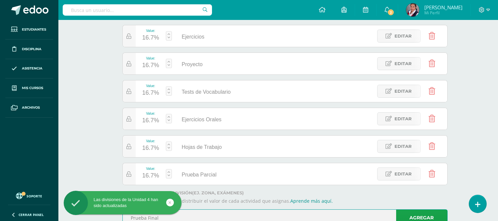
type input "Prueba Final"
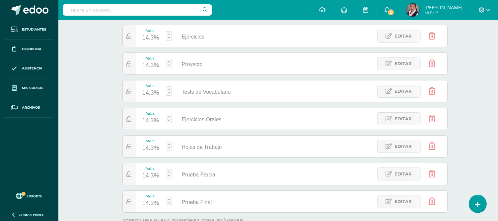
click at [486, 162] on div "Sachunterricht Primero Primaria "Alemán 1" Herramientas Detalle de asistencias …" at bounding box center [278, 92] width 440 height 361
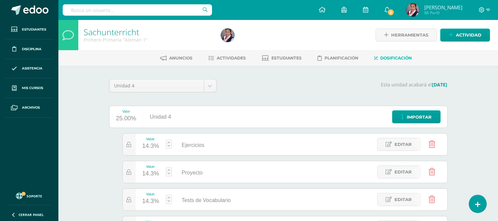
click at [147, 146] on div "14.3%" at bounding box center [150, 146] width 17 height 11
click at [147, 146] on body "Las divisiones de la Unidad 4 han sido actualizadas Las divisiones de la Unidad…" at bounding box center [249, 190] width 498 height 381
click at [147, 146] on input "14.3" at bounding box center [153, 141] width 18 height 14
click at [149, 140] on input "14.3" at bounding box center [153, 141] width 18 height 14
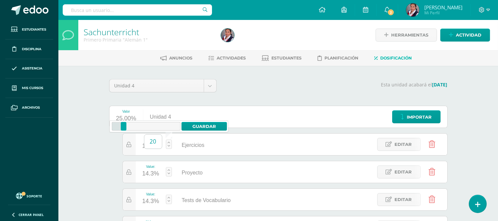
type input "20"
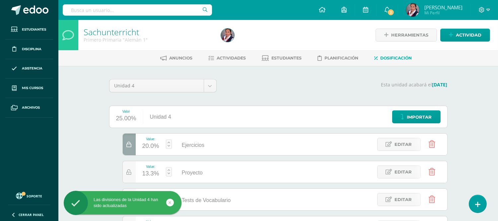
click at [203, 126] on div "Valor 25.00% Unidad 4 Importar" at bounding box center [278, 117] width 339 height 22
click at [148, 174] on div "13.3%" at bounding box center [150, 173] width 17 height 11
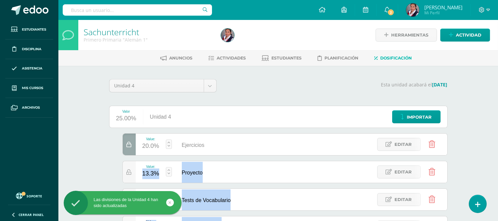
click at [148, 174] on body "Las divisiones de la Unidad 4 han sido actualizadas Las divisiones de la Unidad…" at bounding box center [249, 190] width 498 height 381
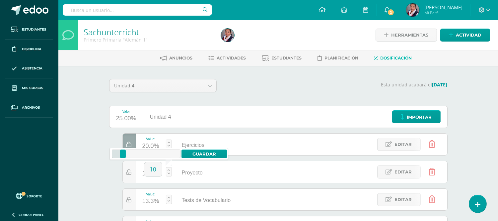
type input "10"
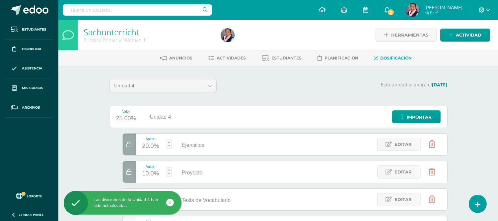
click at [147, 199] on div "Las divisiones de la Unidad 4 han sido actualizadas" at bounding box center [123, 203] width 118 height 12
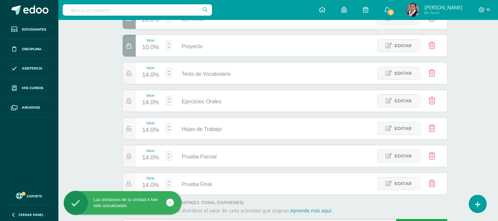
scroll to position [130, 0]
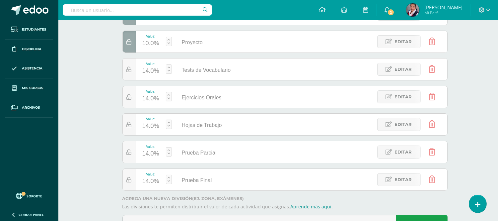
click at [150, 70] on div "14.0%" at bounding box center [150, 71] width 17 height 11
click at [150, 70] on body "Las divisiones de la Unidad 4 han sido actualizadas Las divisiones de la Unidad…" at bounding box center [249, 60] width 498 height 381
type input "15"
click at [145, 99] on div "13.8%" at bounding box center [150, 98] width 17 height 11
click at [145, 99] on body "Las divisiones de la Unidad 4 han sido actualizadas Las divisiones de la Unidad…" at bounding box center [249, 60] width 498 height 381
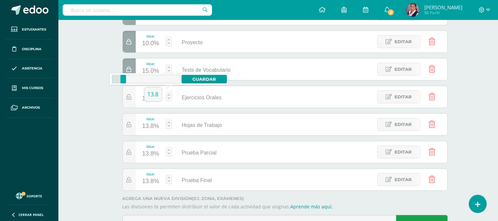
click at [145, 99] on input "13.8" at bounding box center [153, 94] width 18 height 14
type input "15"
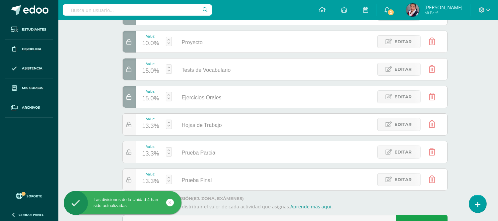
click at [149, 125] on div "13.3%" at bounding box center [150, 126] width 17 height 11
click at [149, 125] on body "Las divisiones de la Unidad 4 han sido actualizadas Las divisiones de la Unidad…" at bounding box center [249, 60] width 498 height 381
click at [149, 125] on input "13.3" at bounding box center [153, 122] width 18 height 14
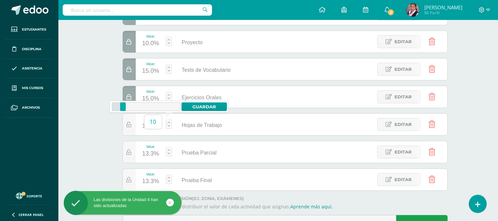
type input "10"
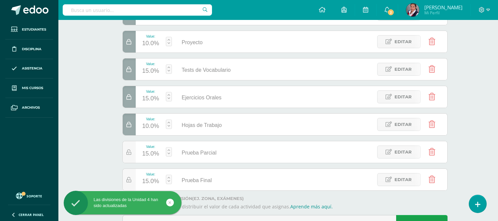
click at [455, 140] on div at bounding box center [292, 97] width 339 height 188
